Goal: Navigation & Orientation: Understand site structure

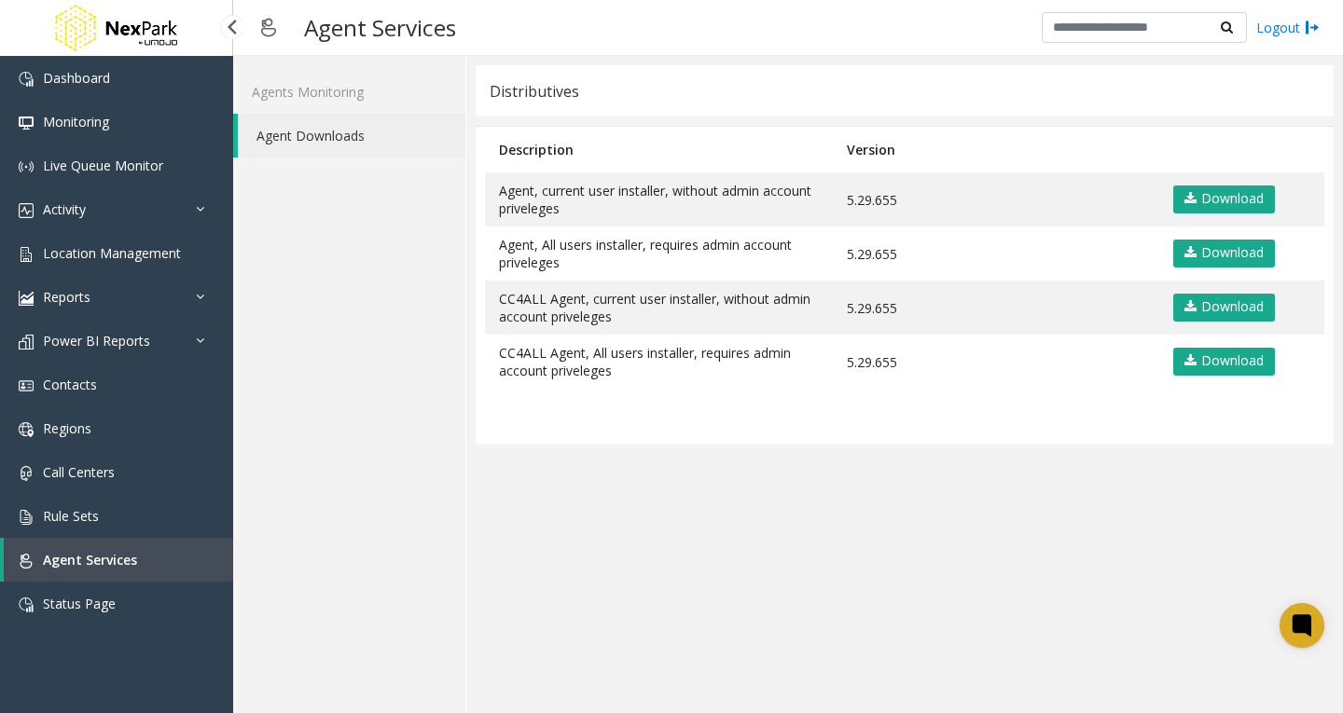
click at [0, 712] on div "Dashboard Monitoring Live Queue Monitor Activity Daily Activity Lane Activity A…" at bounding box center [116, 412] width 233 height 713
click at [701, 562] on app-distributives "Distributives Description Version Agent, current user installer, without admin …" at bounding box center [905, 384] width 858 height 639
